Goal: Navigation & Orientation: Find specific page/section

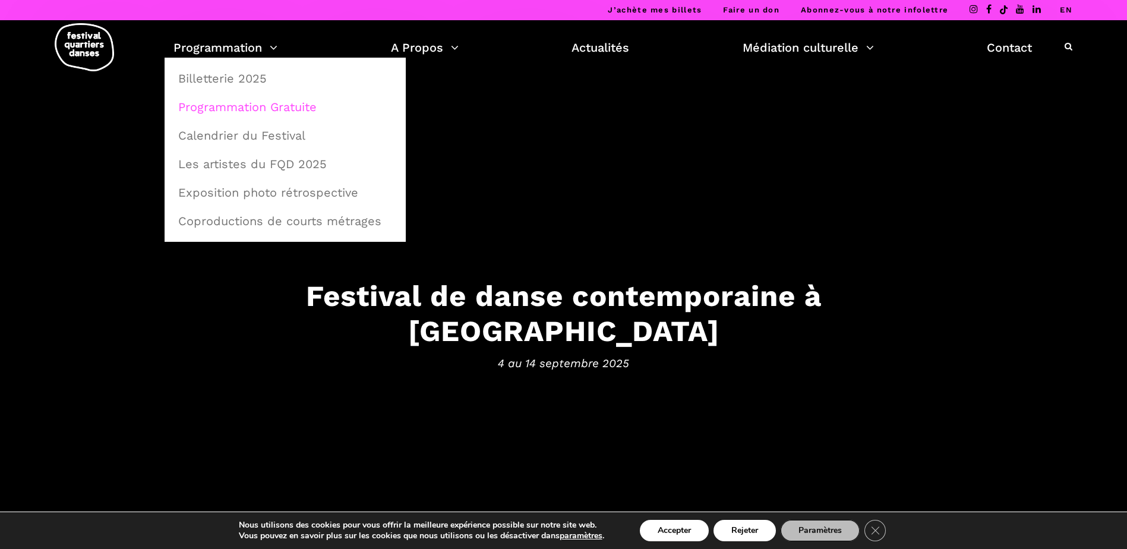
click at [243, 108] on link "Programmation Gratuite" at bounding box center [285, 106] width 228 height 27
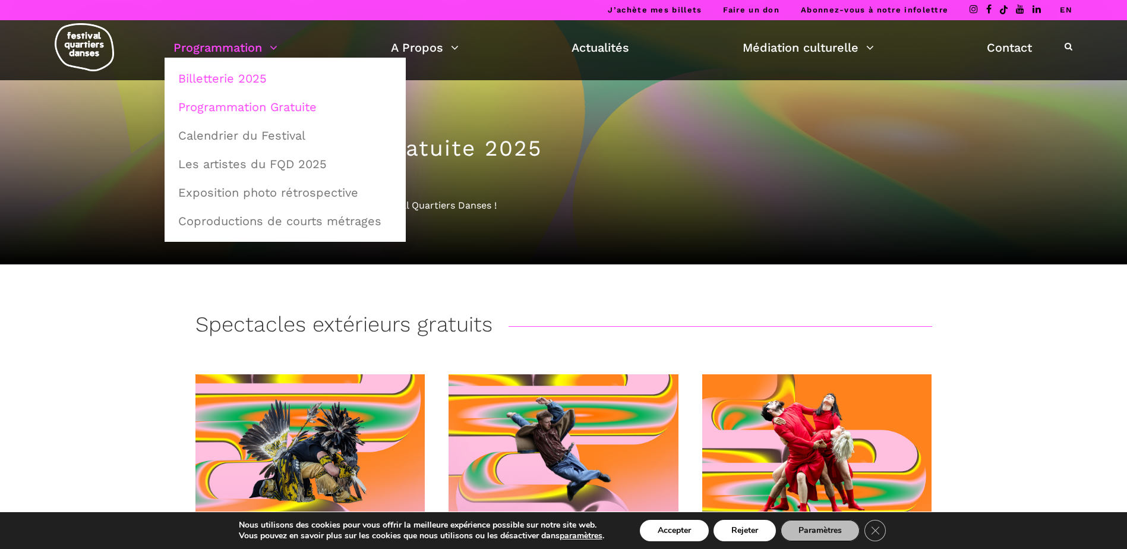
click at [208, 74] on link "Billetterie 2025" at bounding box center [285, 78] width 228 height 27
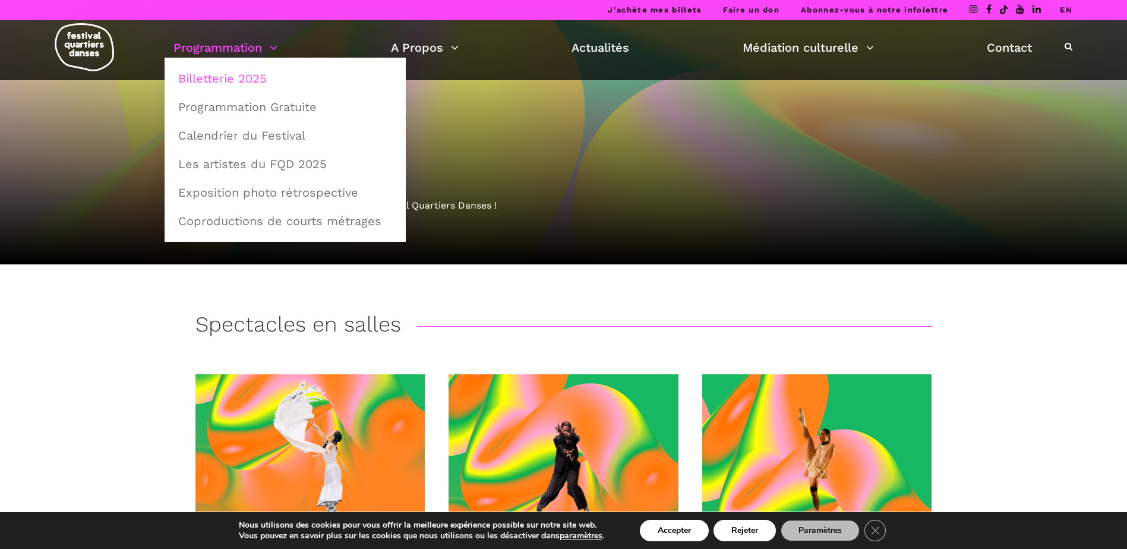
click at [100, 53] on img at bounding box center [84, 47] width 59 height 48
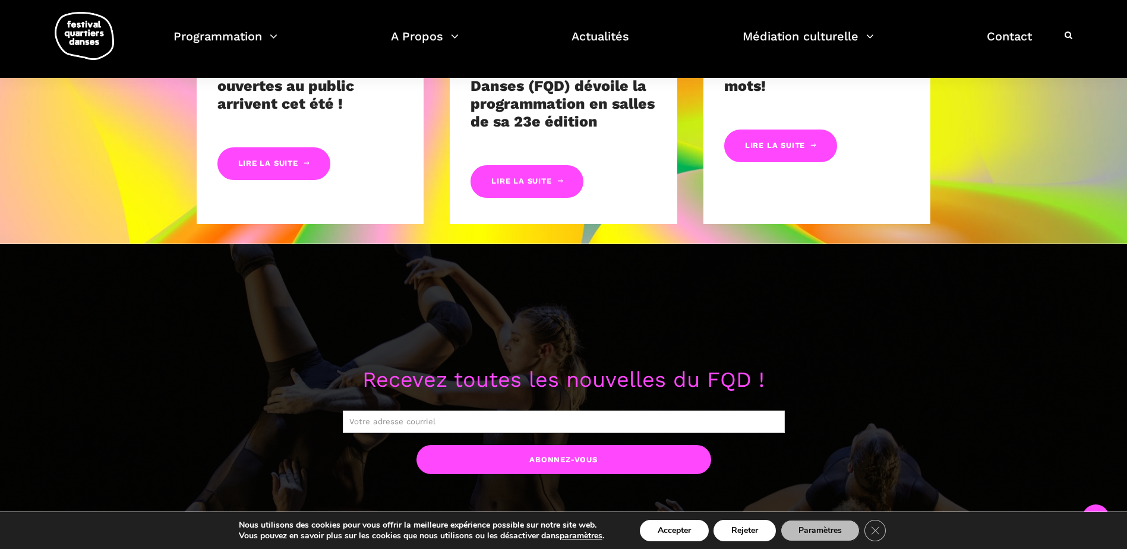
scroll to position [891, 0]
